Goal: Find specific page/section: Find specific page/section

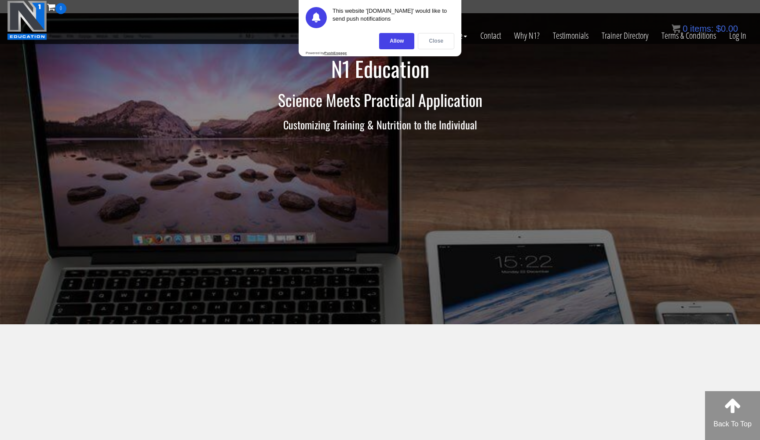
click at [437, 40] on div "Close" at bounding box center [436, 41] width 36 height 16
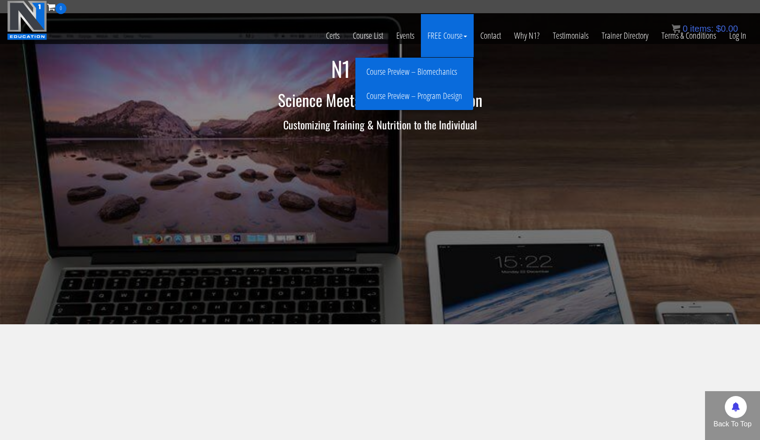
click at [422, 97] on link "Course Preview – Program Design" at bounding box center [413, 95] width 113 height 15
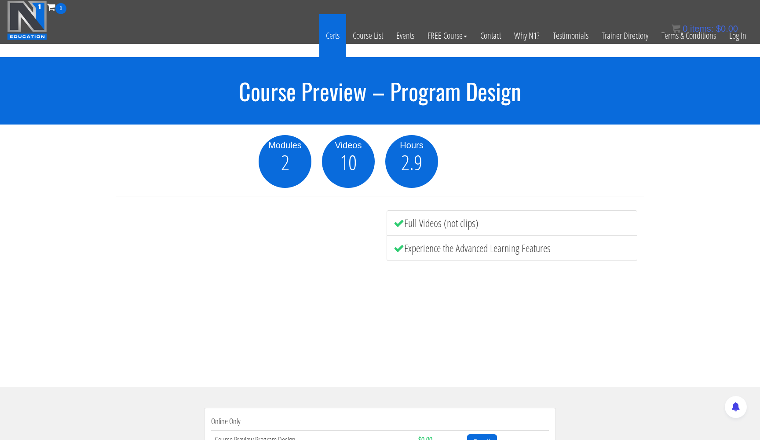
click at [331, 41] on link "Certs" at bounding box center [332, 35] width 27 height 43
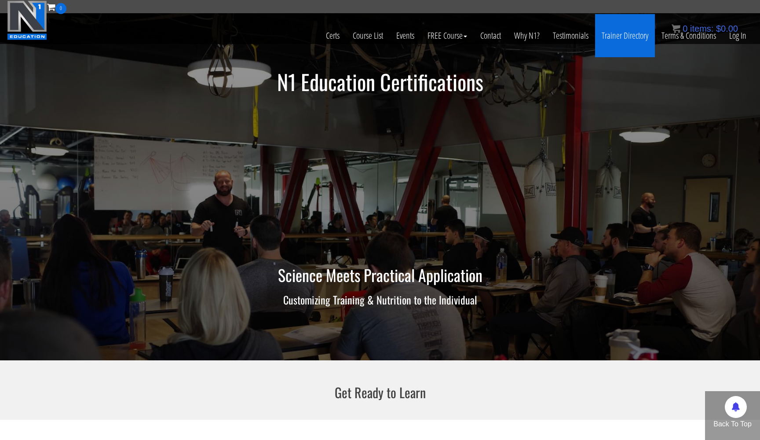
click at [640, 41] on link "Trainer Directory" at bounding box center [625, 35] width 60 height 43
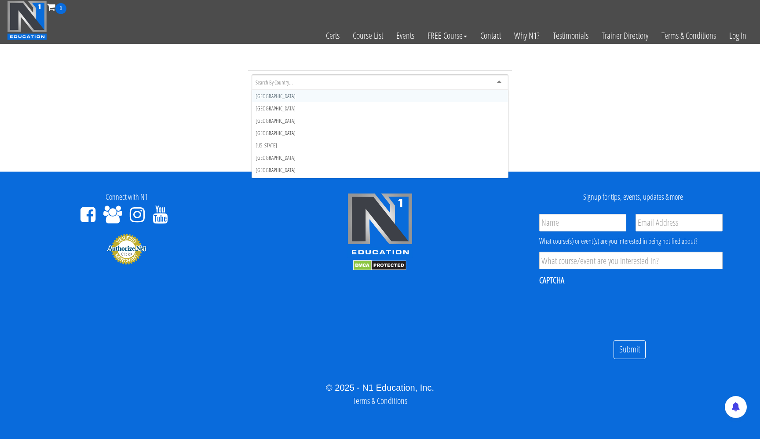
click at [491, 84] on div at bounding box center [379, 82] width 257 height 16
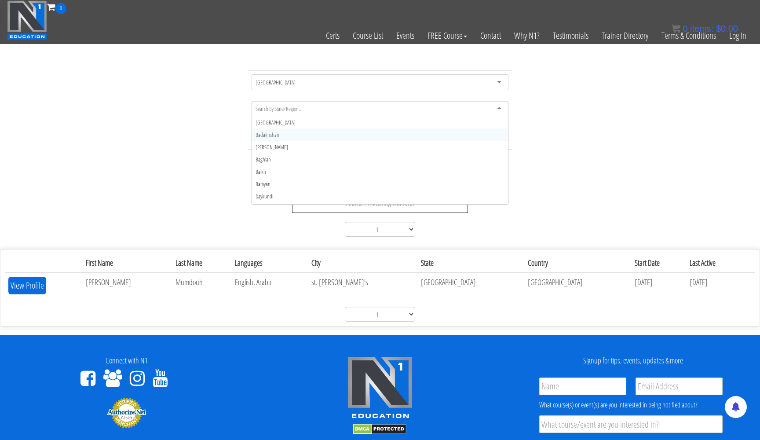
click at [290, 110] on input "select-one" at bounding box center [279, 109] width 48 height 8
click at [288, 105] on input "select-one" at bounding box center [279, 109] width 48 height 8
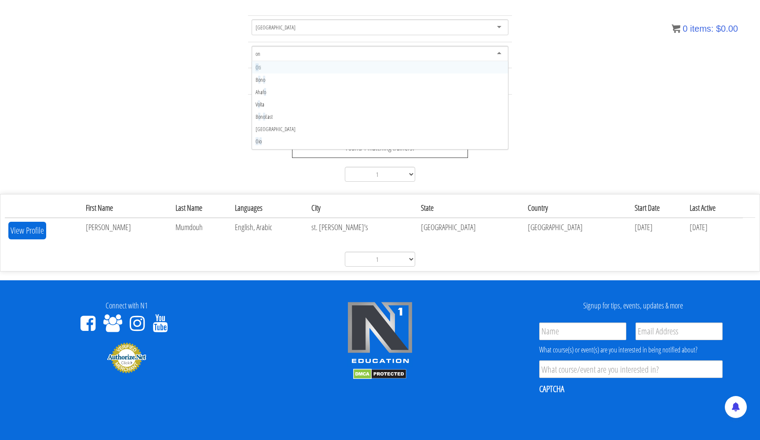
scroll to position [195, 0]
type input "ont"
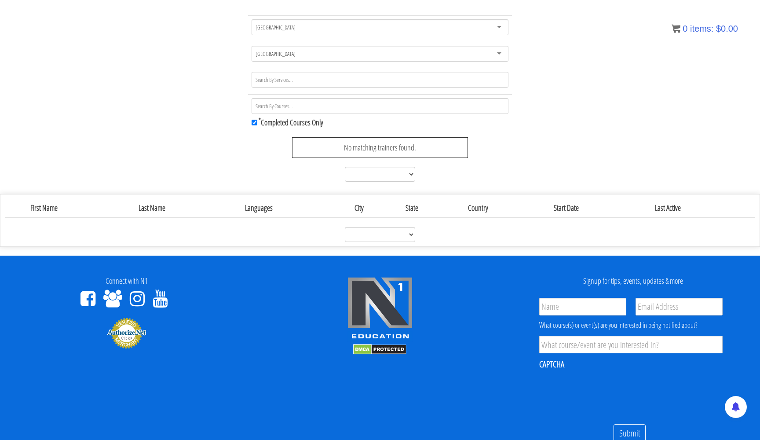
click at [276, 83] on input "select-multiple" at bounding box center [274, 80] width 39 height 8
